Goal: Check status: Check status

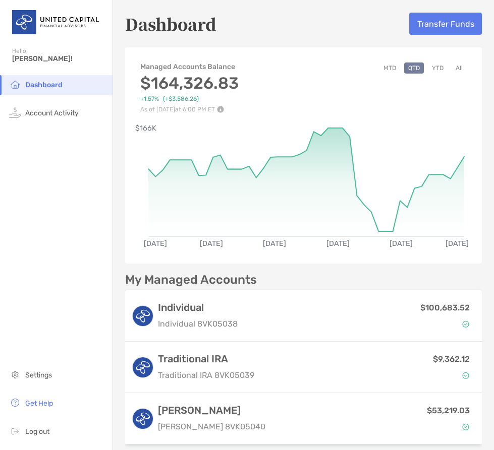
click at [434, 70] on button "YTD" at bounding box center [438, 68] width 20 height 11
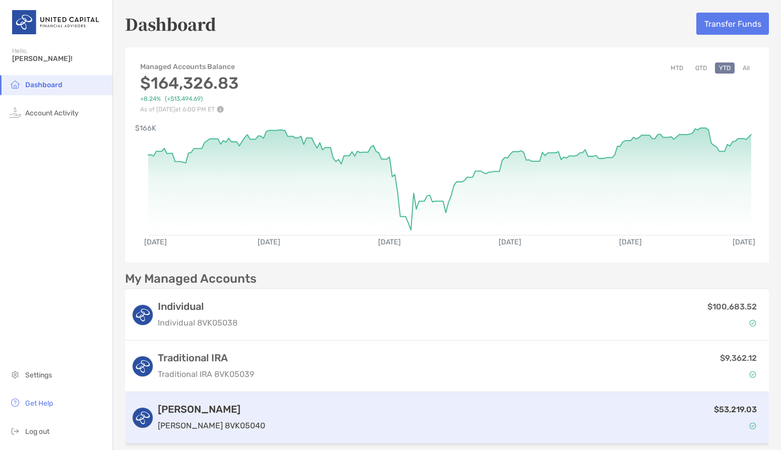
click at [214, 421] on p "[PERSON_NAME] 8VK05040" at bounding box center [211, 425] width 107 height 13
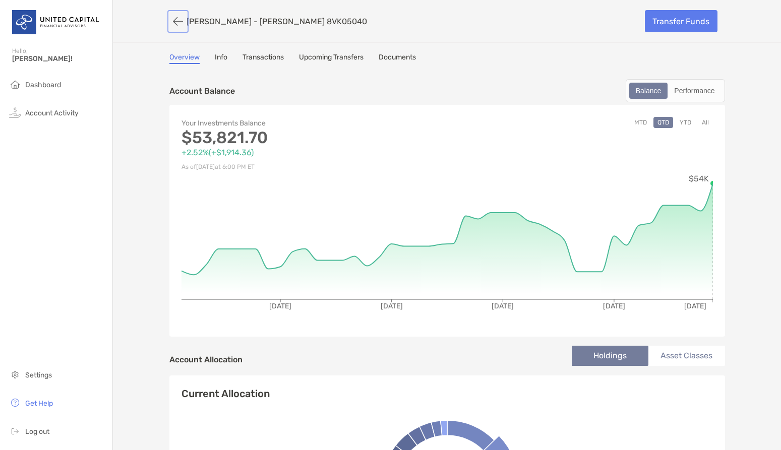
click at [170, 20] on button "button" at bounding box center [177, 21] width 17 height 19
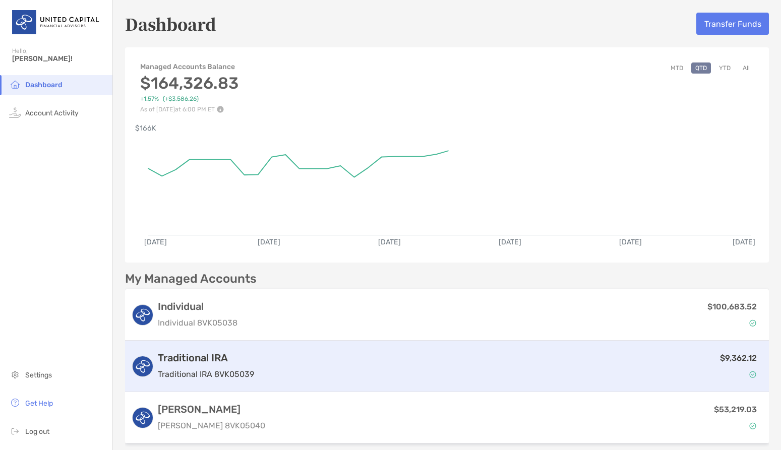
click at [317, 369] on div "$9,362.12" at bounding box center [510, 366] width 505 height 29
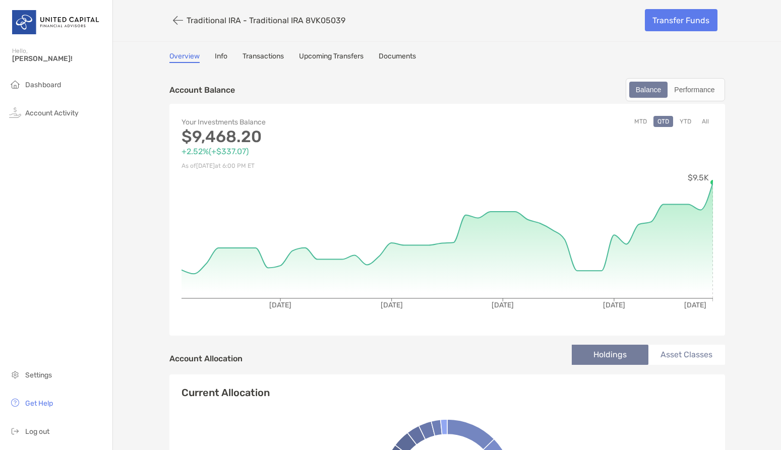
scroll to position [2, 0]
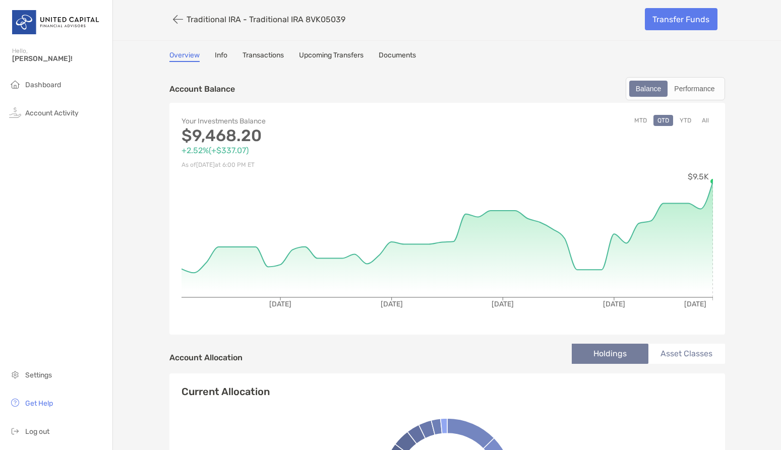
click at [493, 118] on button "YTD" at bounding box center [686, 120] width 20 height 11
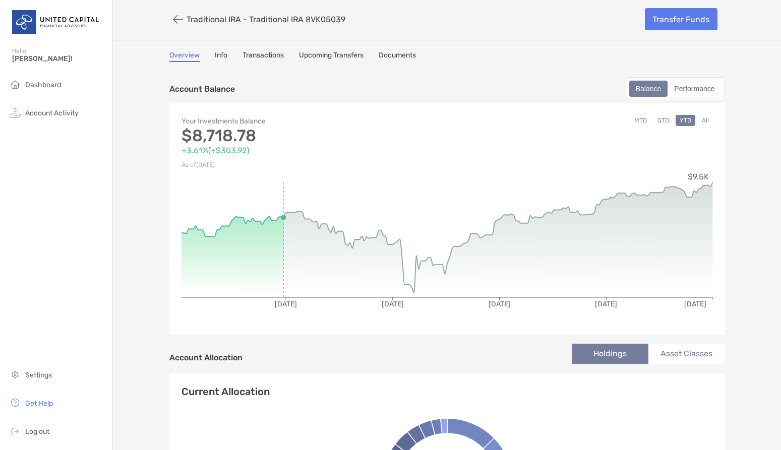
click at [493, 120] on button "All" at bounding box center [705, 120] width 15 height 11
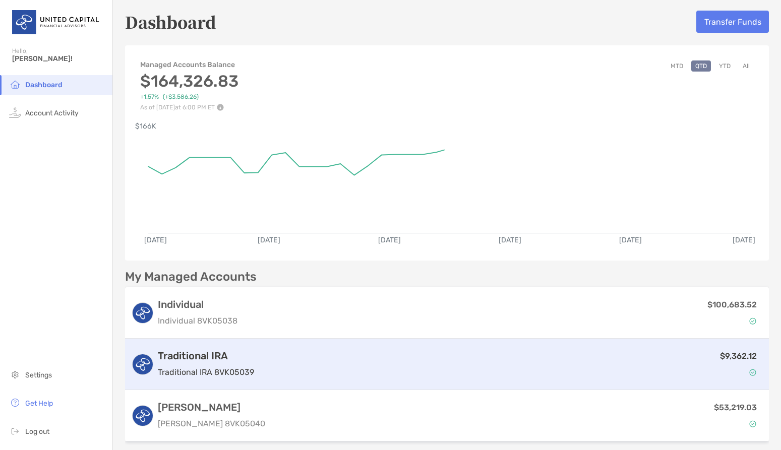
click at [227, 369] on p "Traditional IRA 8VK05039" at bounding box center [206, 372] width 96 height 13
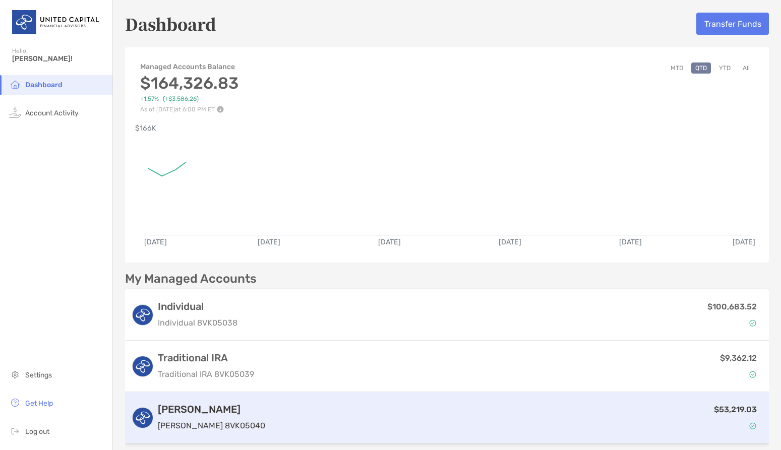
click at [314, 415] on div "$53,219.03" at bounding box center [516, 417] width 494 height 29
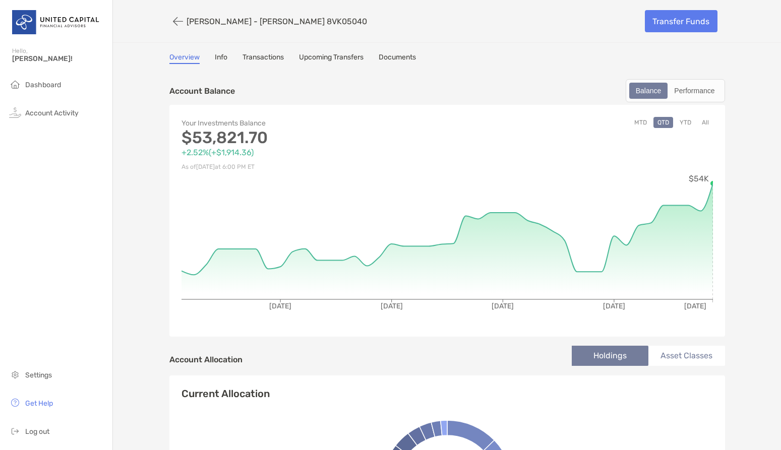
click at [493, 126] on button "All" at bounding box center [705, 122] width 15 height 11
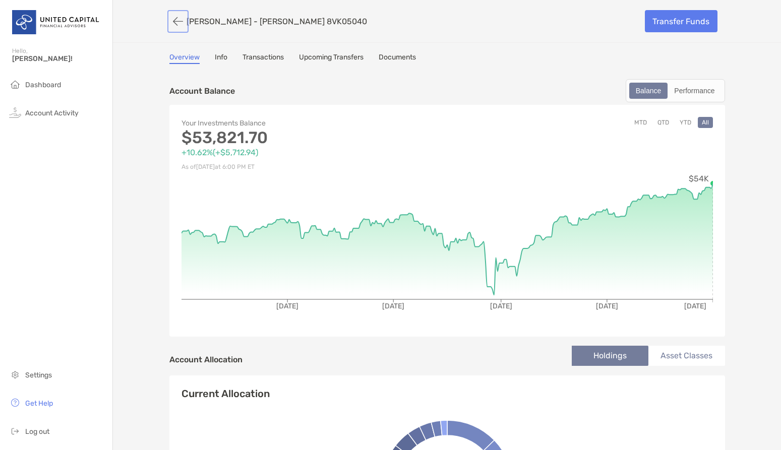
click at [173, 22] on button "button" at bounding box center [177, 21] width 17 height 19
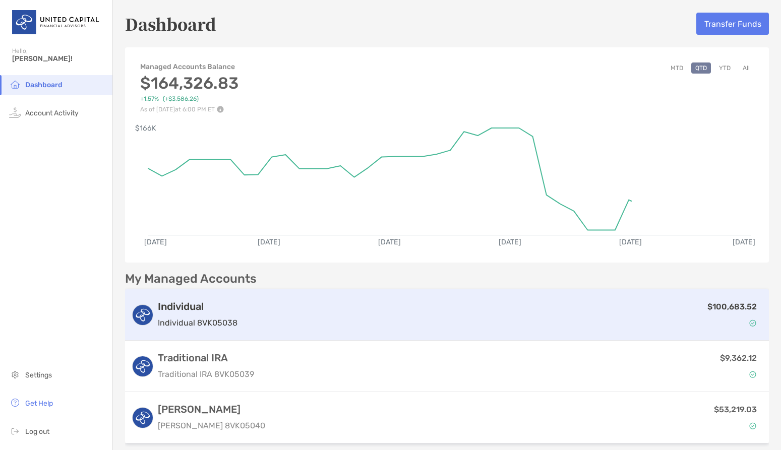
click at [215, 306] on h3 "Individual" at bounding box center [198, 306] width 80 height 12
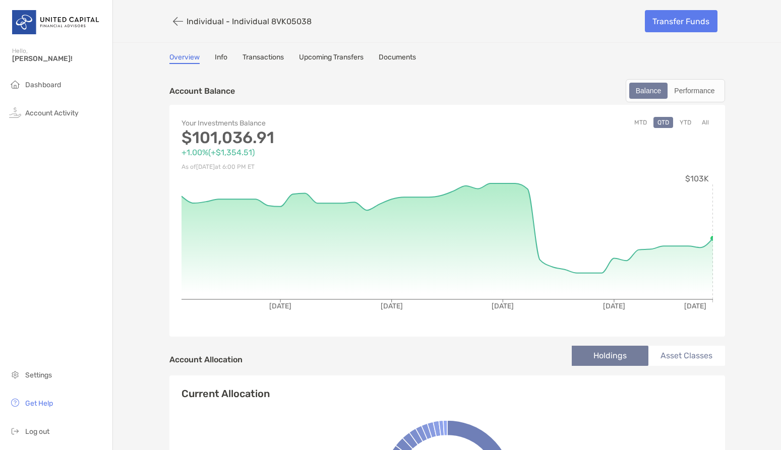
click at [493, 125] on button "All" at bounding box center [705, 122] width 15 height 11
